Goal: Information Seeking & Learning: Learn about a topic

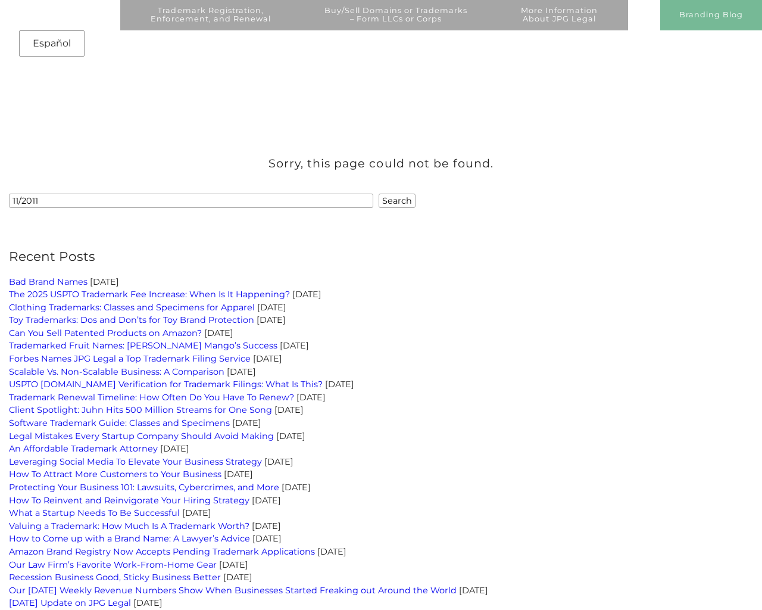
scroll to position [3228, 0]
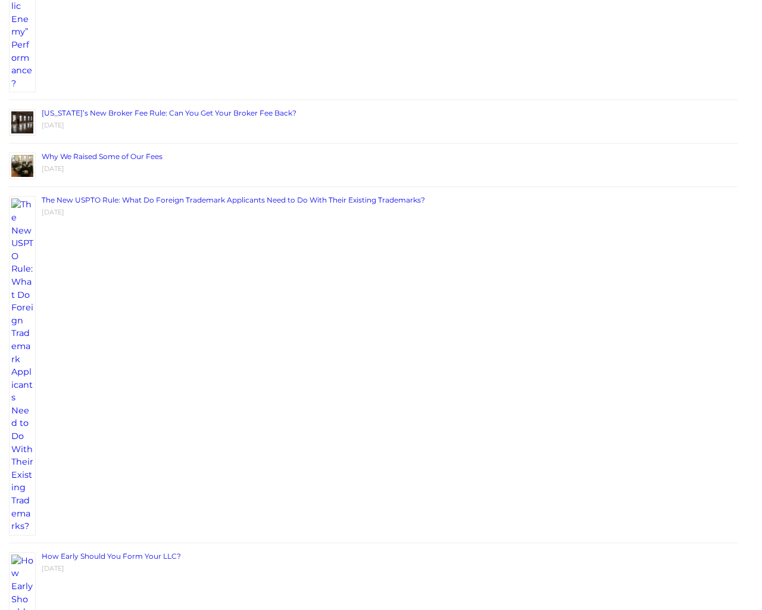
scroll to position [3228, 0]
type input "the"
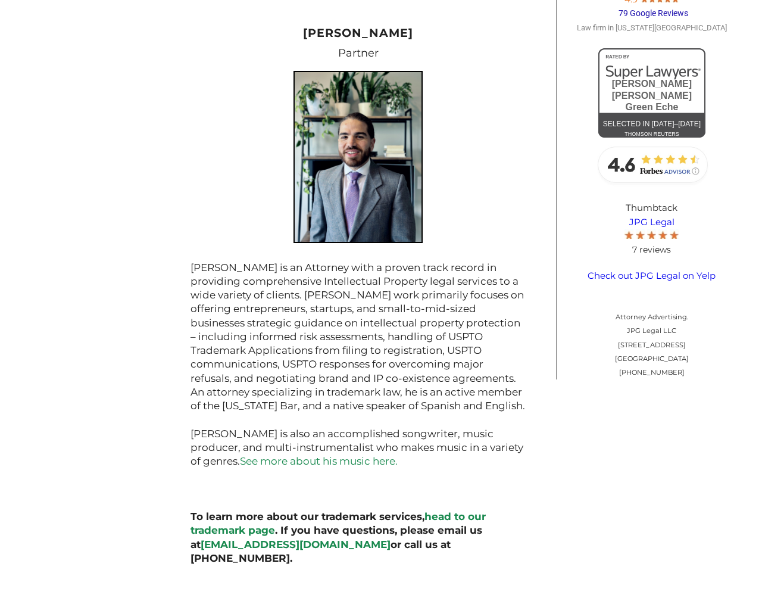
scroll to position [1371, 0]
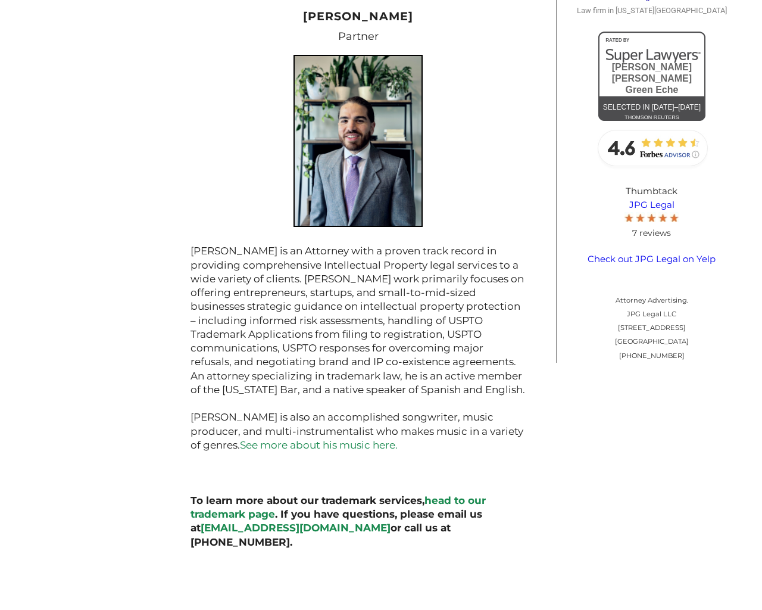
type input "testing@example.com"
type input "1"
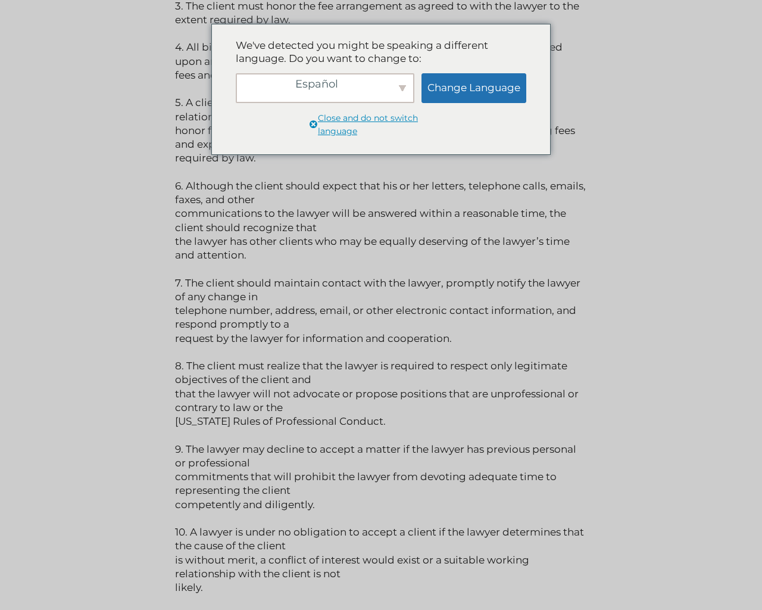
scroll to position [5485, 0]
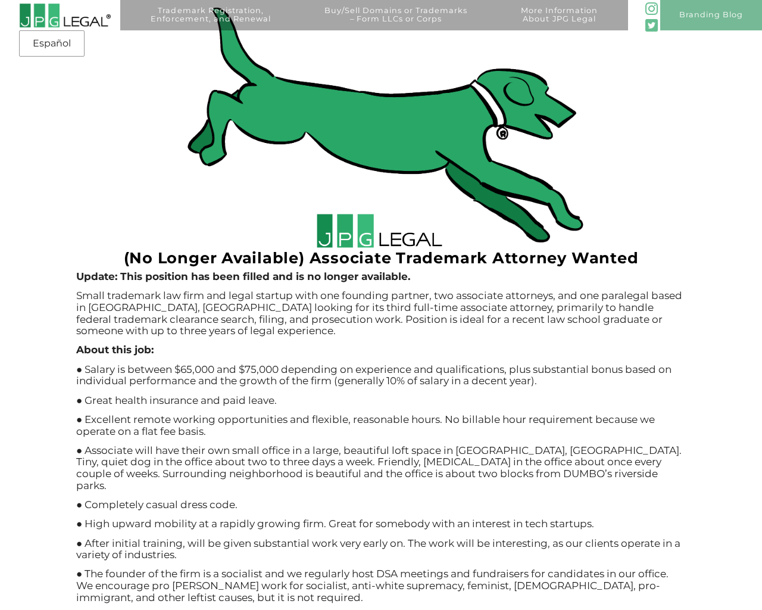
scroll to position [452, 0]
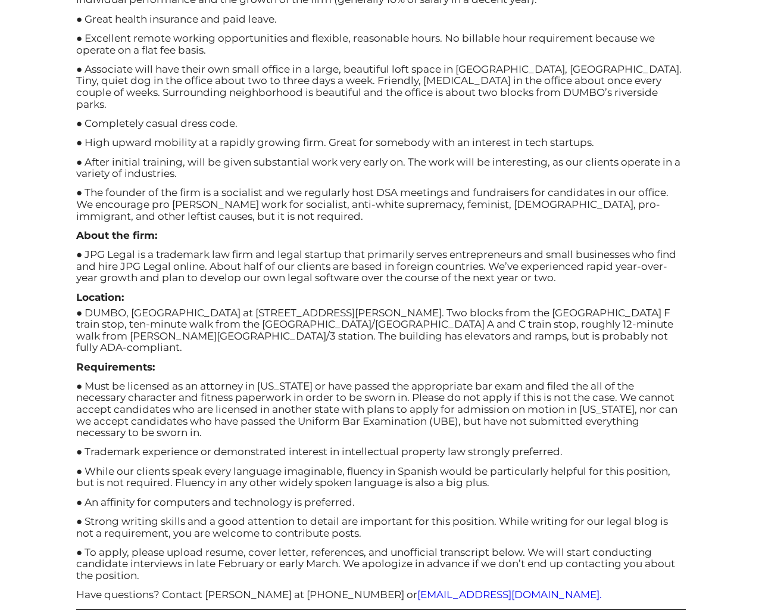
scroll to position [452, 0]
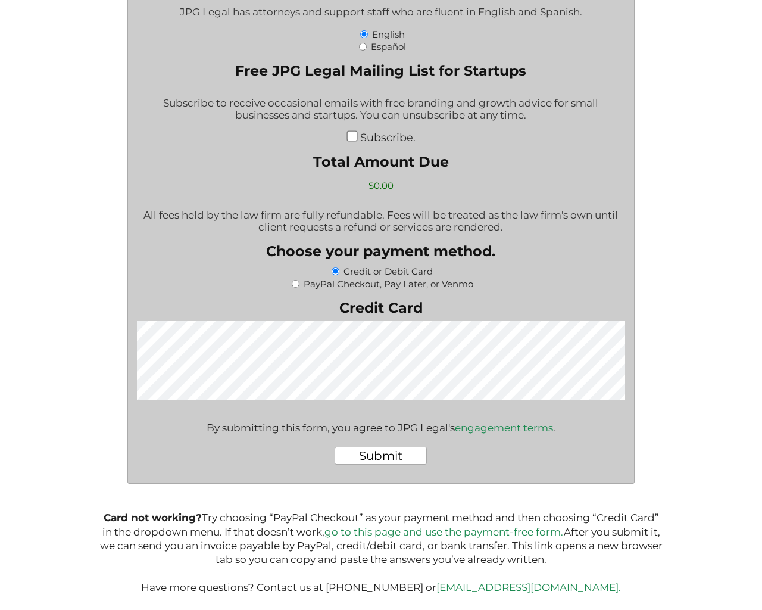
scroll to position [2015, 0]
